Goal: Task Accomplishment & Management: Manage account settings

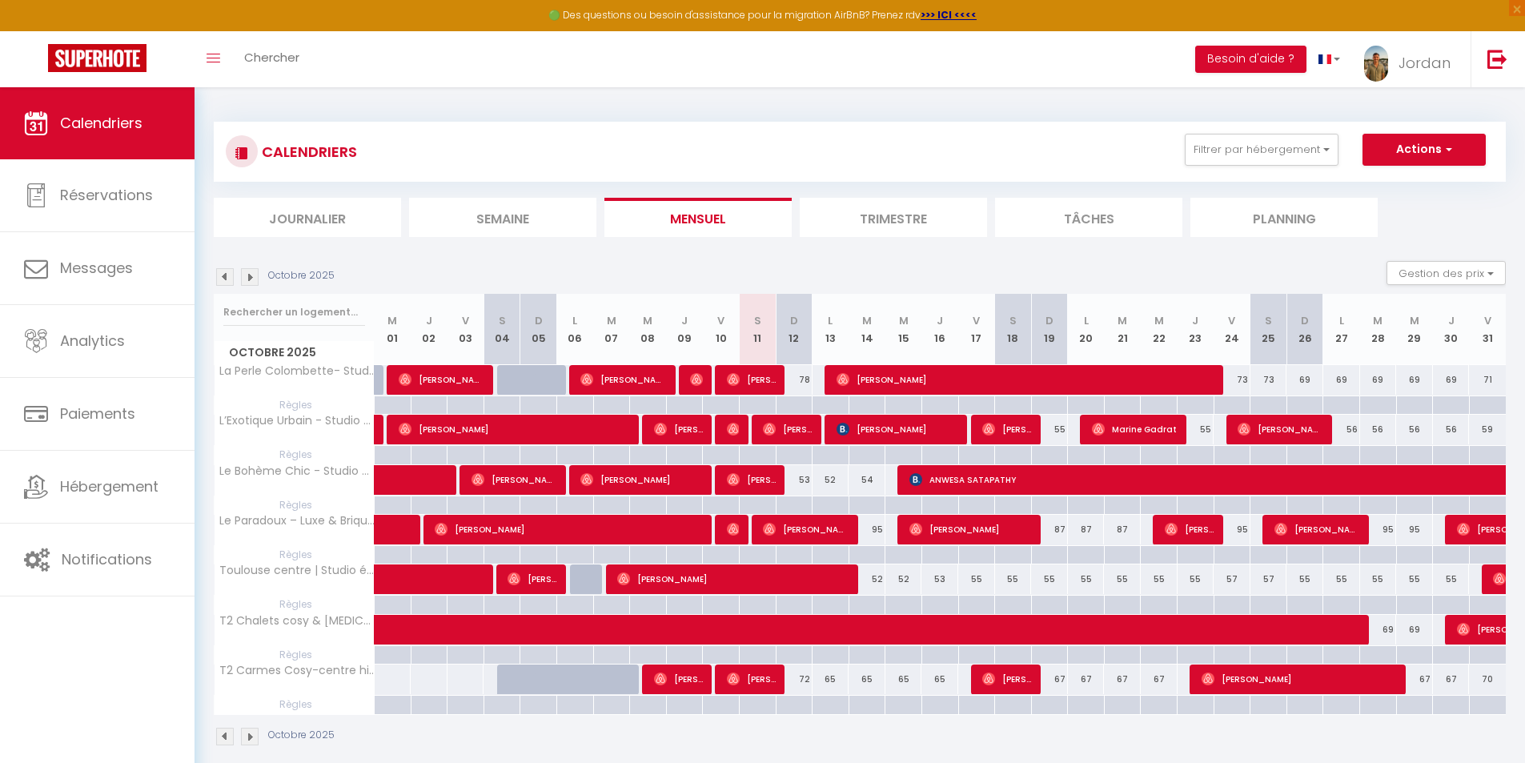
click at [784, 446] on div at bounding box center [794, 455] width 37 height 18
type input "Dim 12 Octobre 2025"
type input "Lun 13 Octobre 2025"
select select
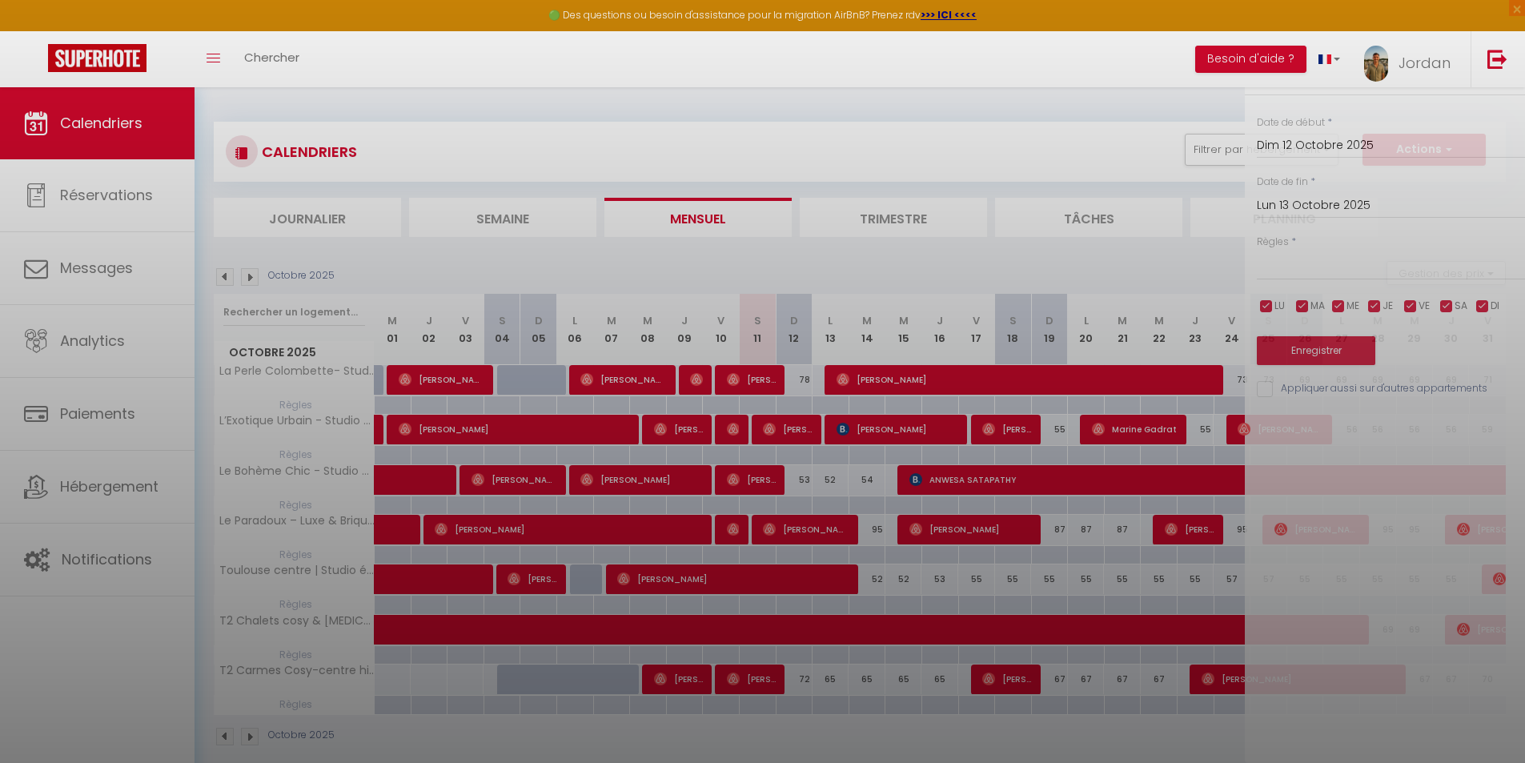
click at [782, 433] on div at bounding box center [762, 381] width 1525 height 763
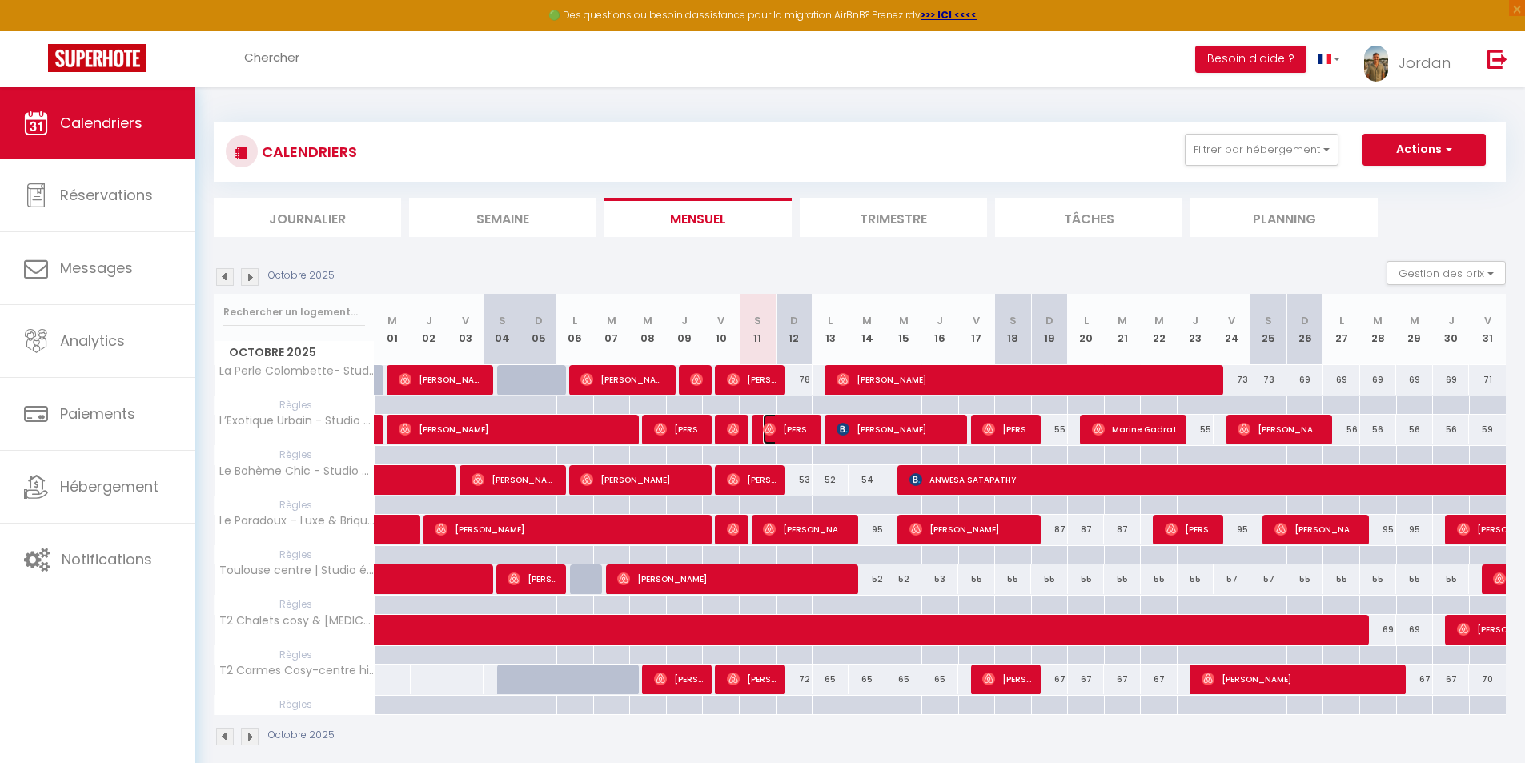
click at [782, 433] on span "[PERSON_NAME]" at bounding box center [787, 429] width 49 height 30
select select "OK"
select select "0"
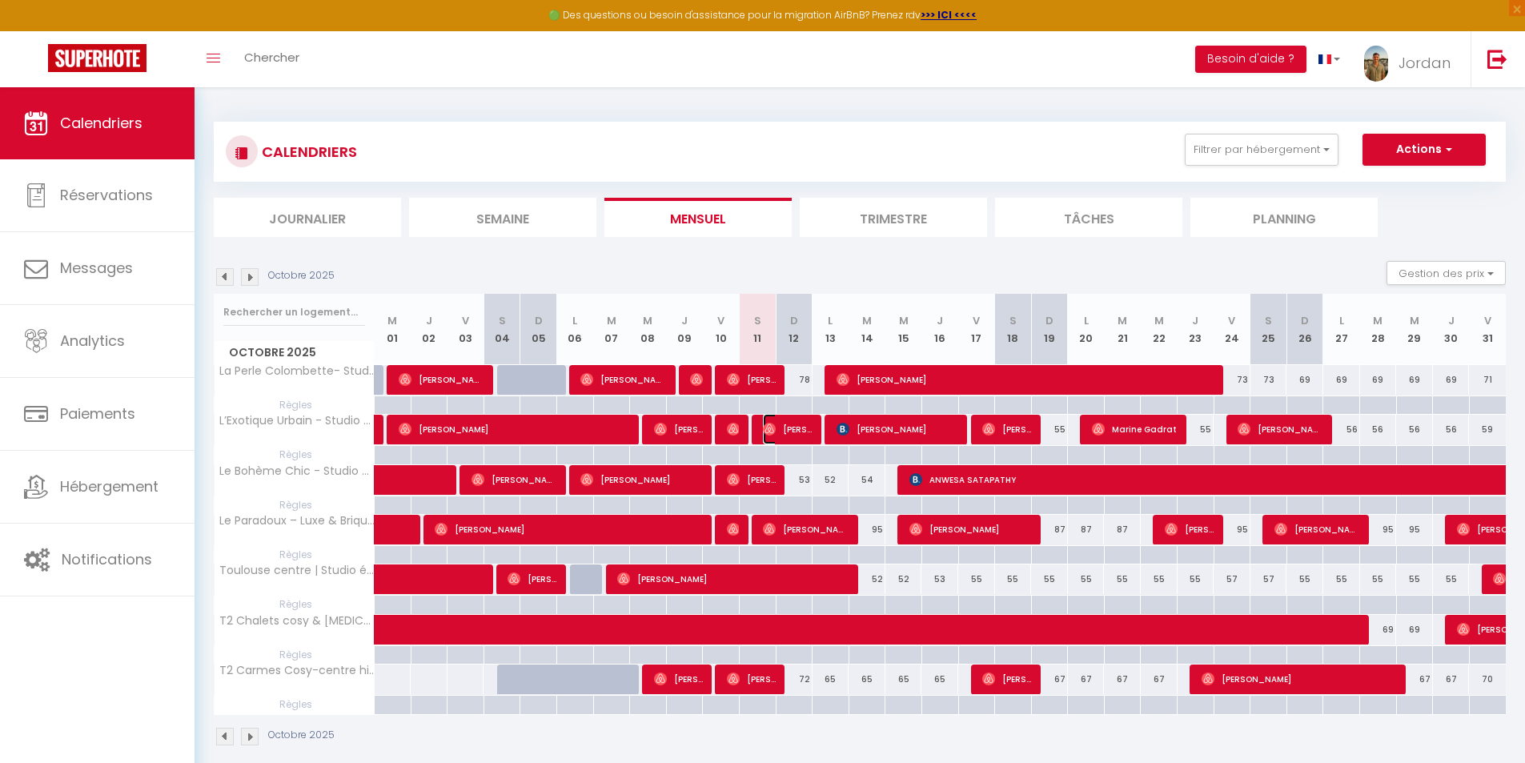
select select "1"
select select
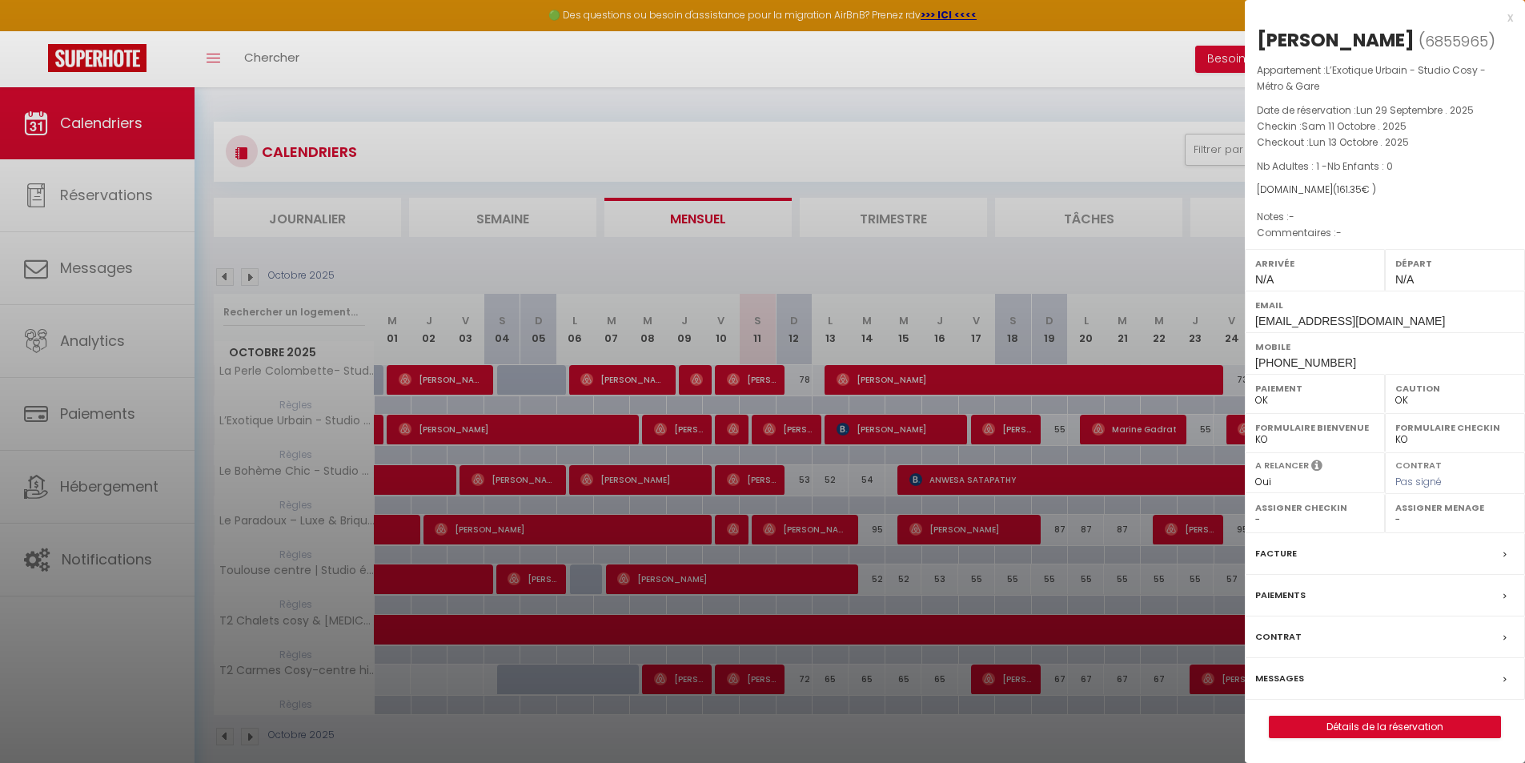
click at [788, 529] on div at bounding box center [762, 381] width 1525 height 763
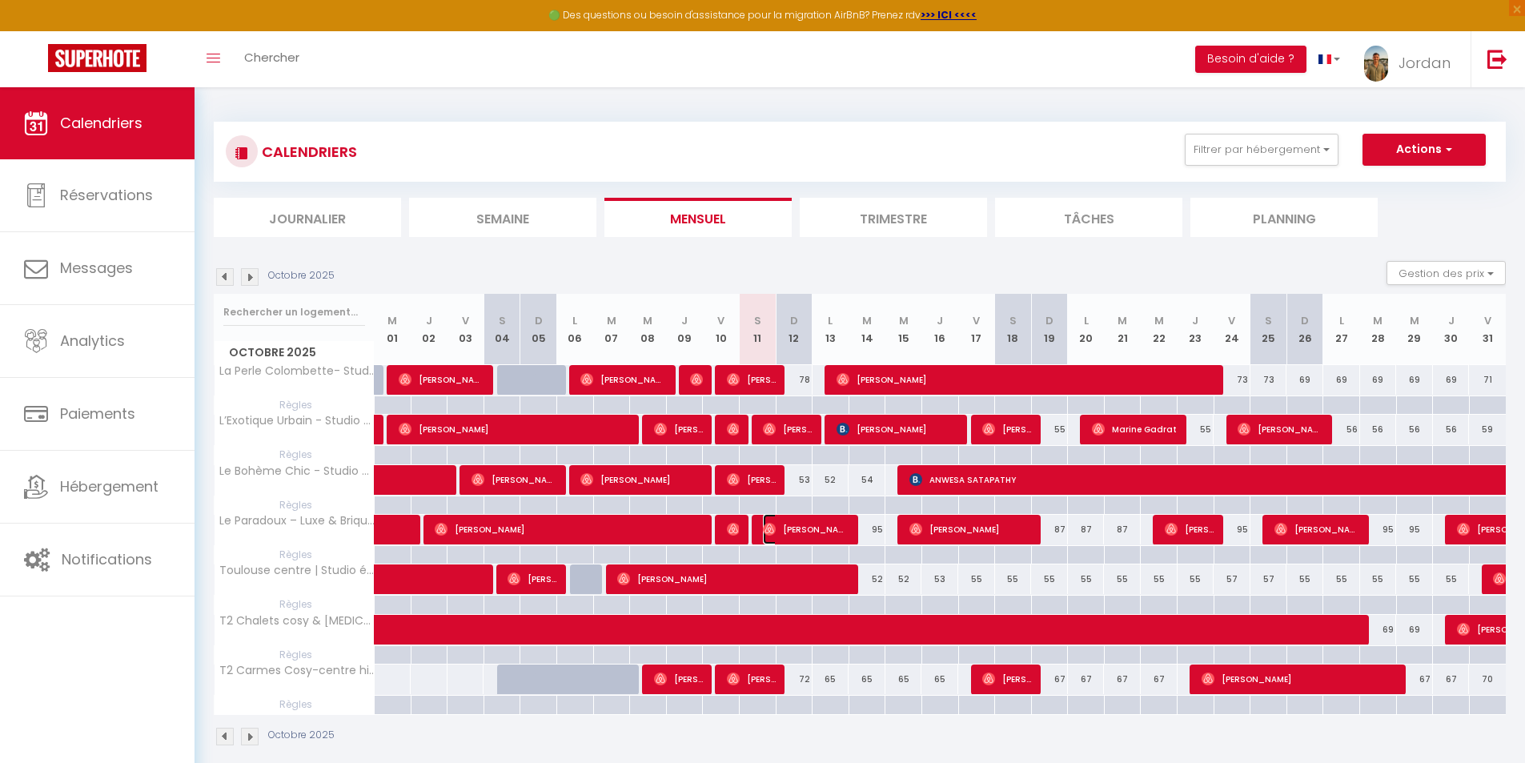
click at [795, 520] on span "[PERSON_NAME]" at bounding box center [806, 529] width 86 height 30
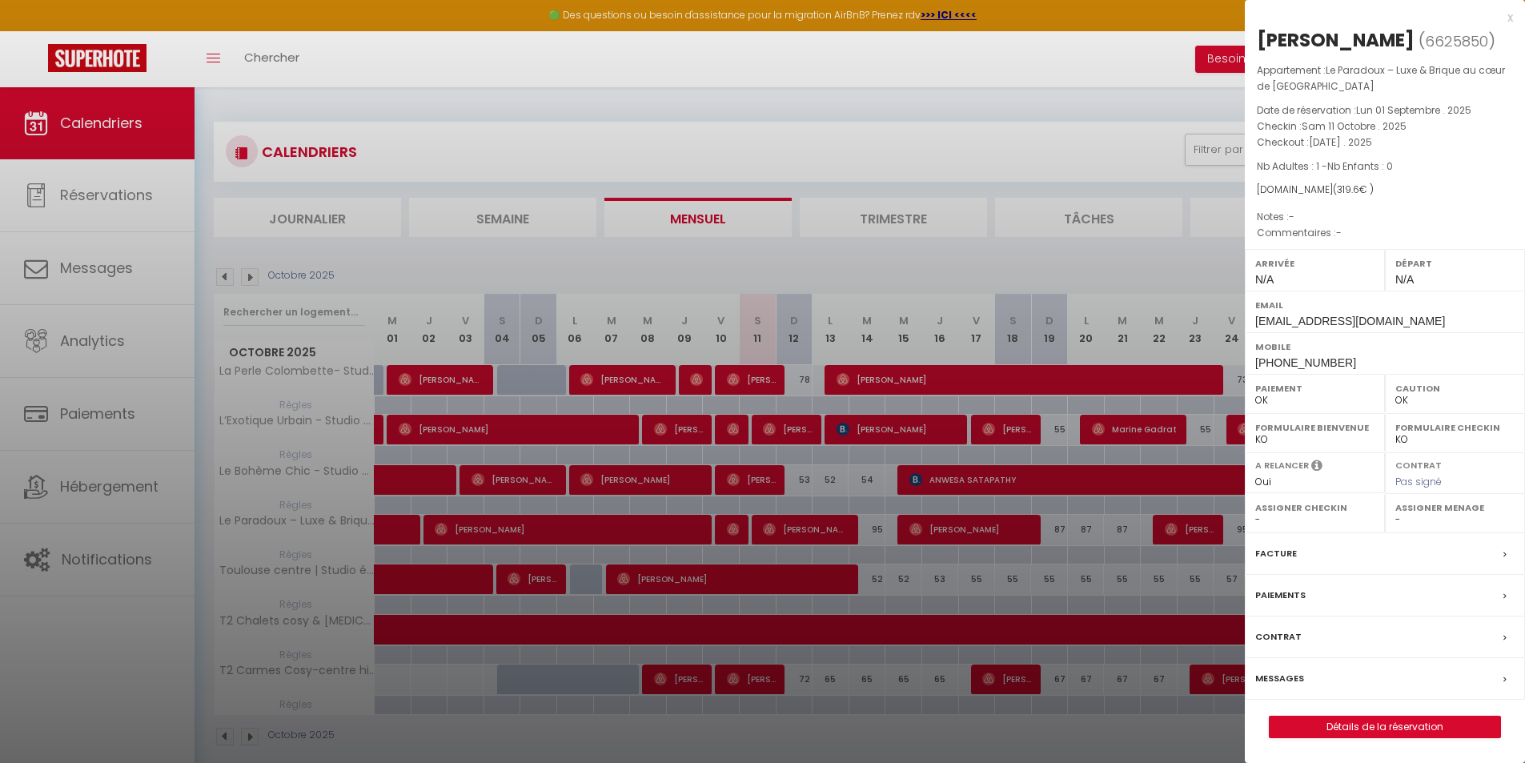
click at [1307, 164] on span "Nb Adultes : 1 - Nb Enfants : 0" at bounding box center [1325, 166] width 136 height 14
click at [1510, 19] on div "x" at bounding box center [1379, 17] width 268 height 19
